Goal: Obtain resource: Obtain resource

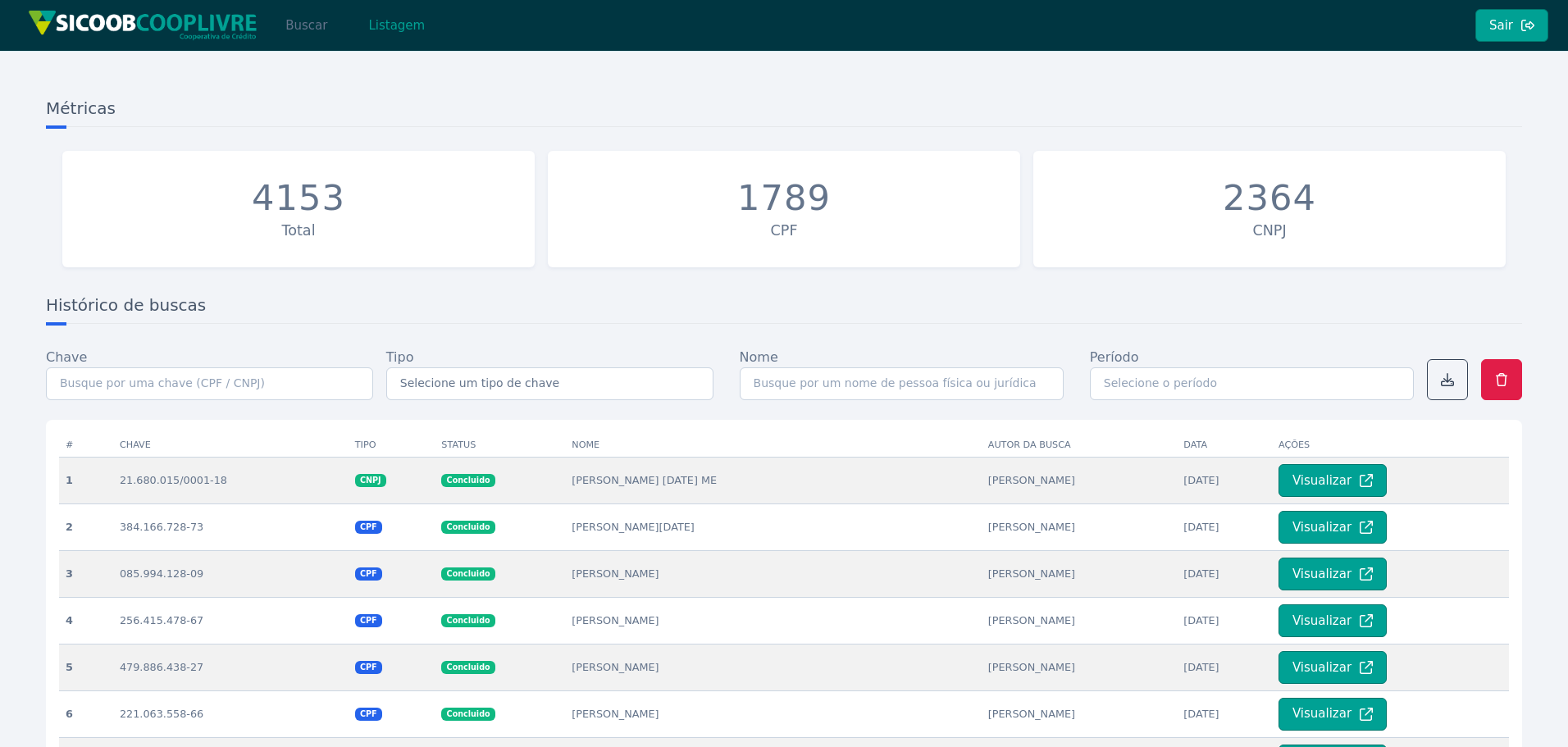
click at [285, 36] on button "Buscar" at bounding box center [306, 25] width 70 height 33
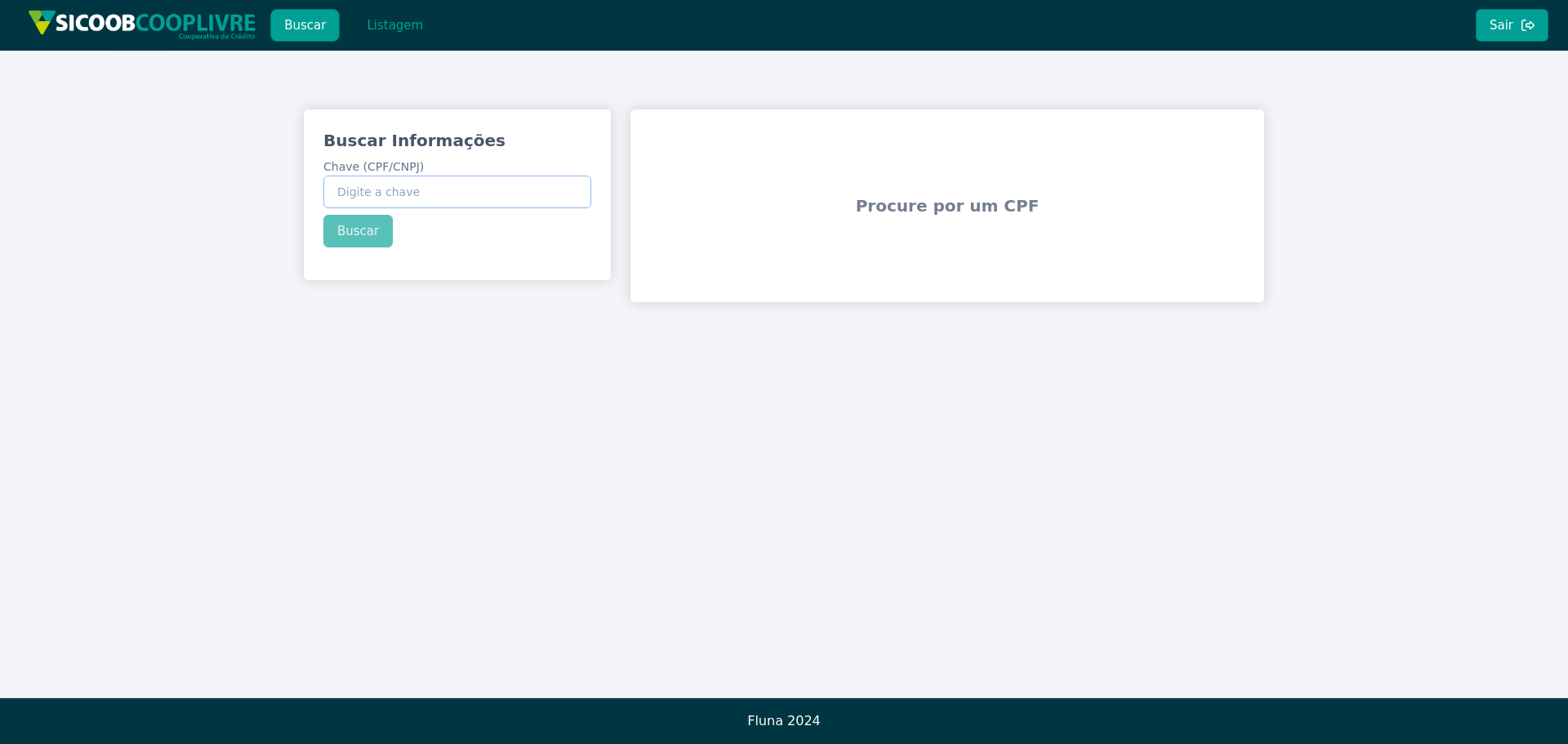
click at [443, 195] on input "Chave (CPF/CNPJ)" at bounding box center [457, 191] width 267 height 33
paste input "50.267.016/0001-33"
type input "50.267.016/0001-33"
click at [353, 230] on div "Buscar Informações Chave (CPF/CNPJ) 50.267.016/0001-33 Buscar" at bounding box center [456, 188] width 307 height 158
click at [365, 235] on button "Buscar" at bounding box center [358, 231] width 69 height 33
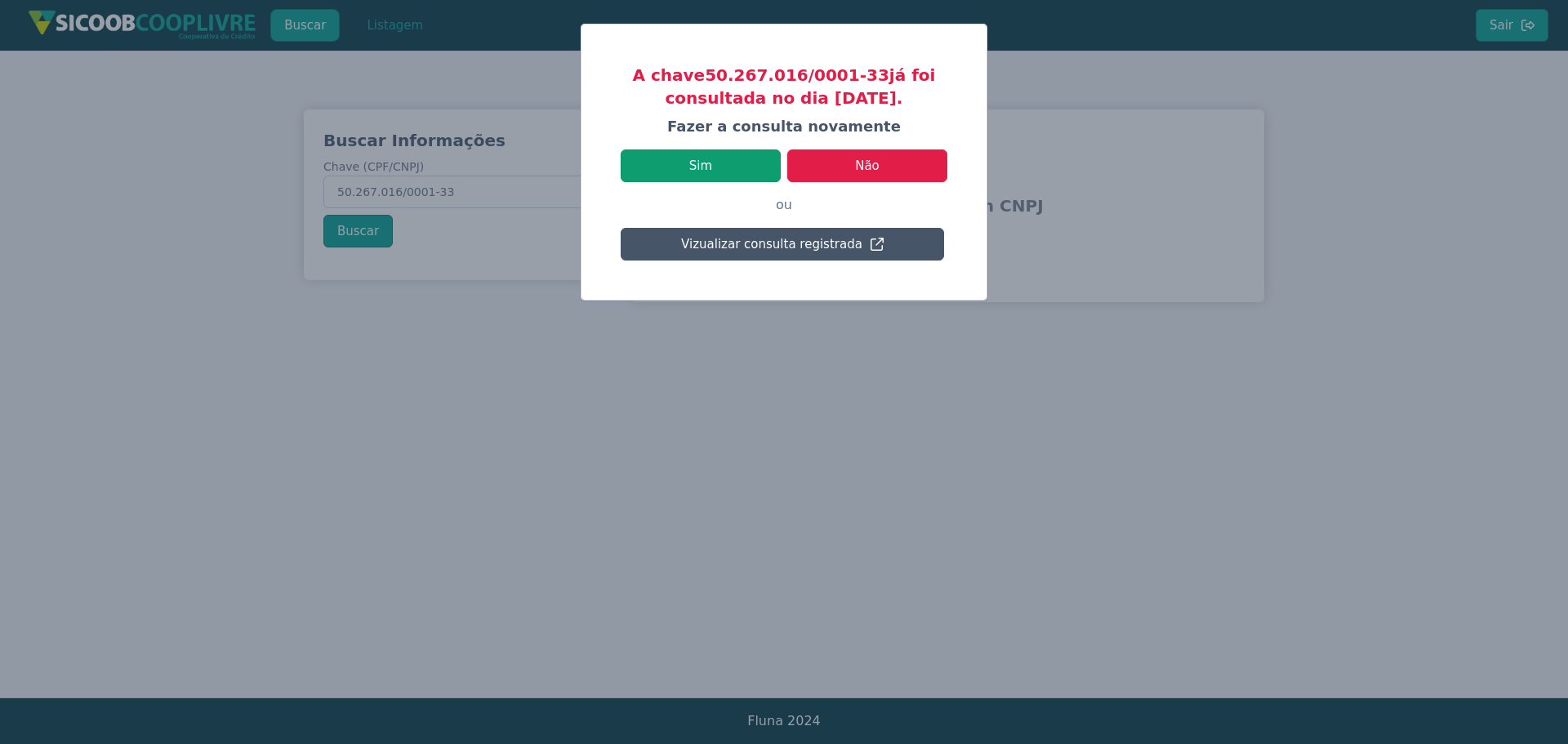
click at [684, 178] on button "Sim" at bounding box center [701, 166] width 160 height 33
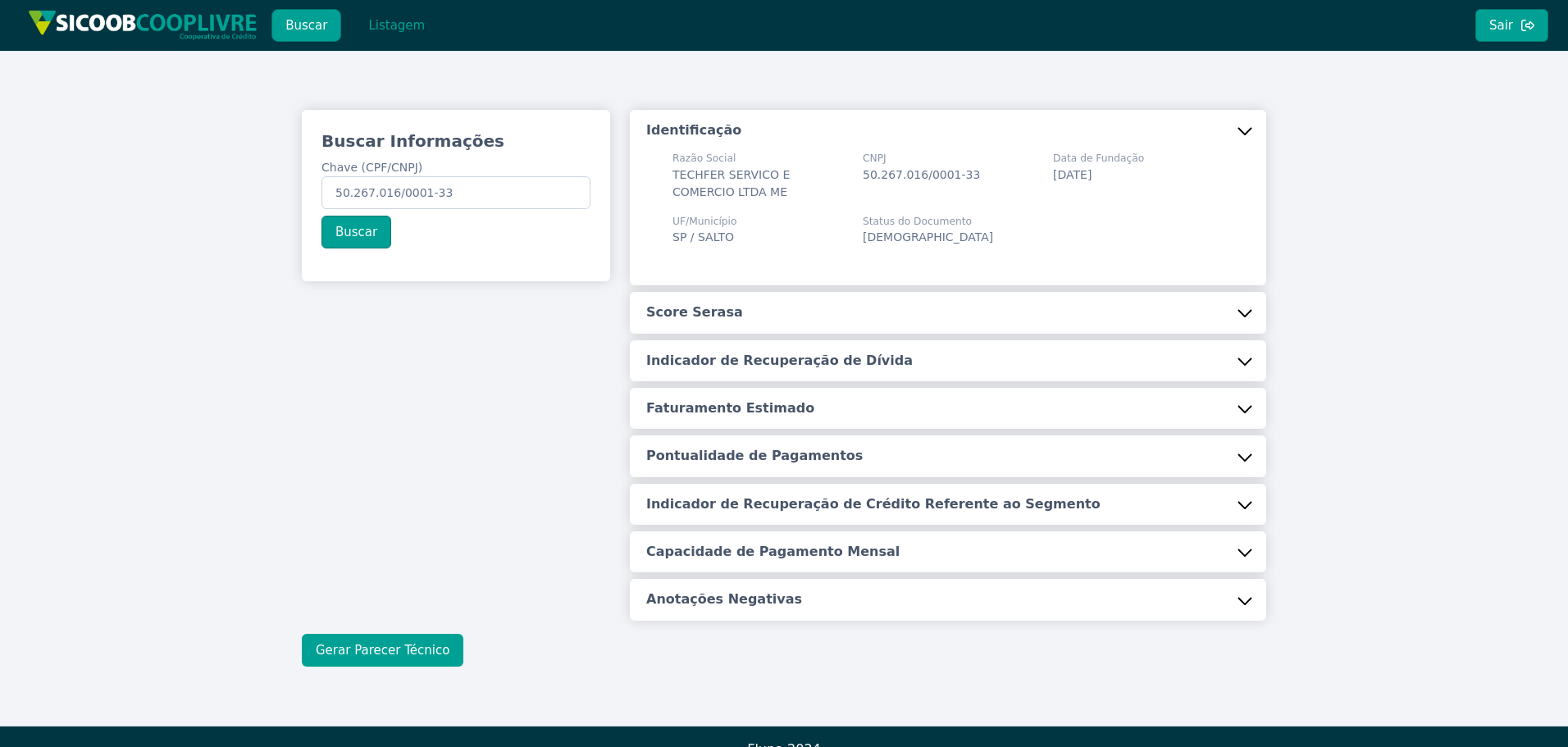
click at [404, 658] on button "Gerar Parecer Técnico" at bounding box center [383, 650] width 161 height 33
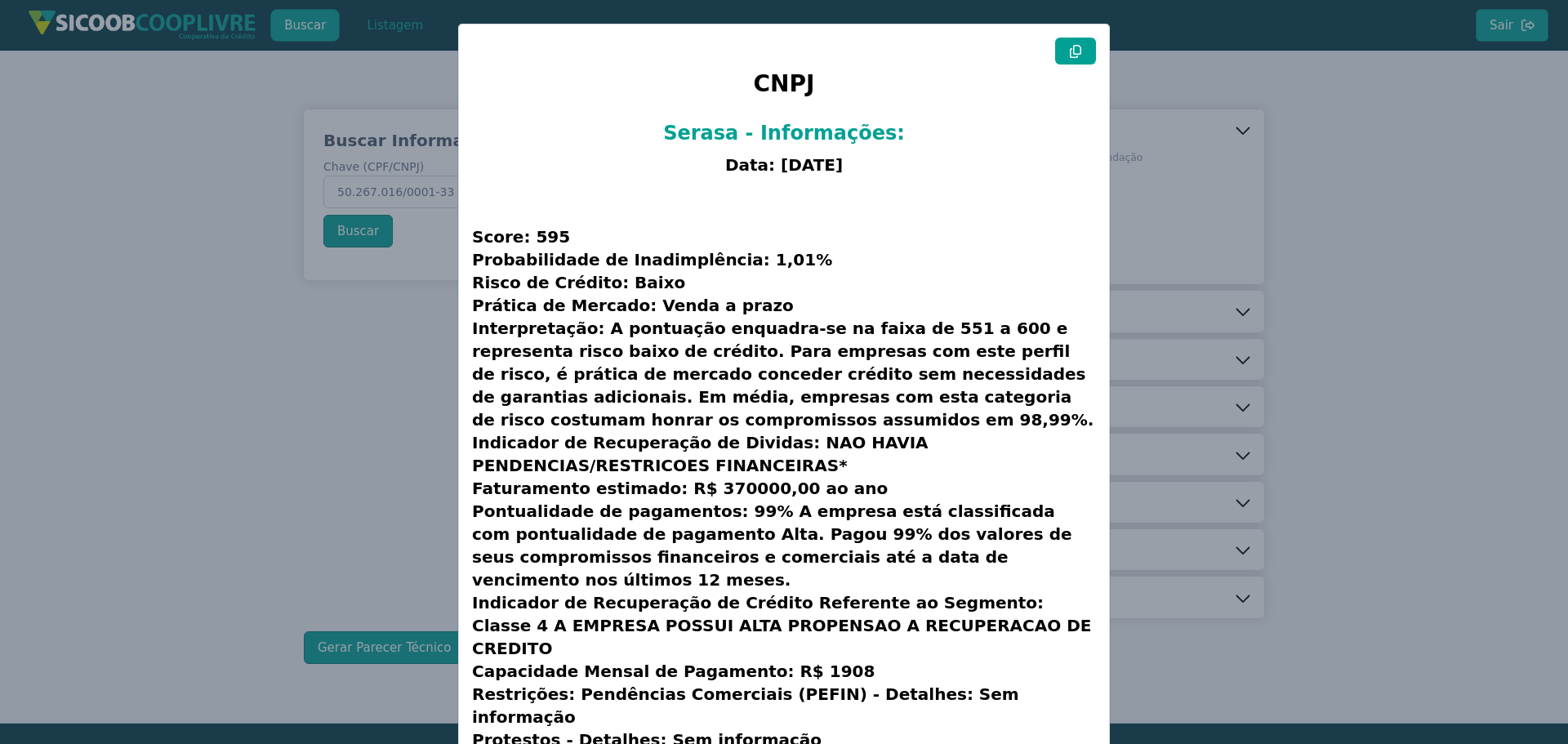
click at [1081, 55] on button at bounding box center [1075, 51] width 41 height 27
click at [354, 481] on modal-container "CNPJ Serasa - Informações: Data: [DATE] Score: 595 Probabilidade de Inadimplênc…" at bounding box center [784, 372] width 1568 height 744
